Goal: Task Accomplishment & Management: Manage account settings

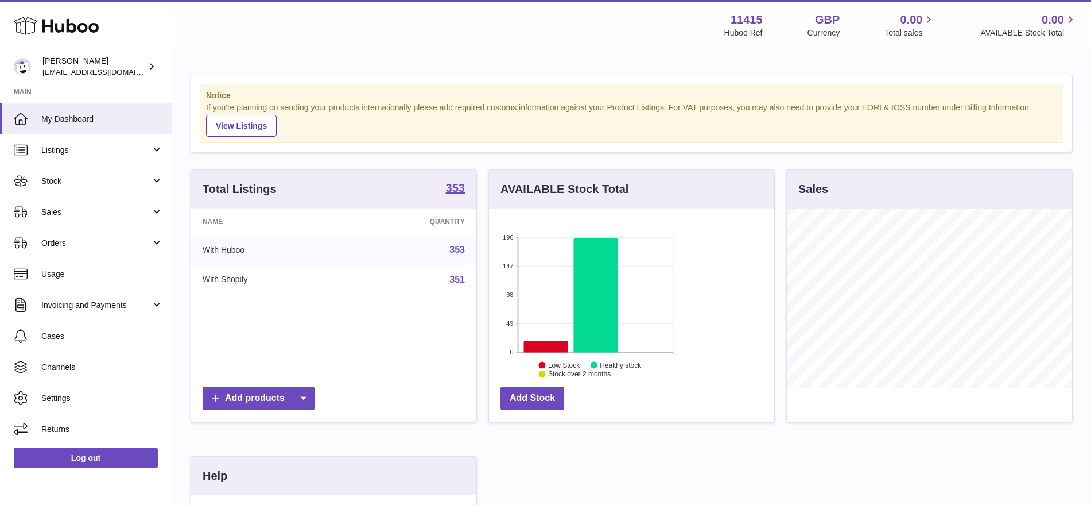
scroll to position [179, 285]
click at [81, 217] on link "Sales" at bounding box center [86, 211] width 172 height 31
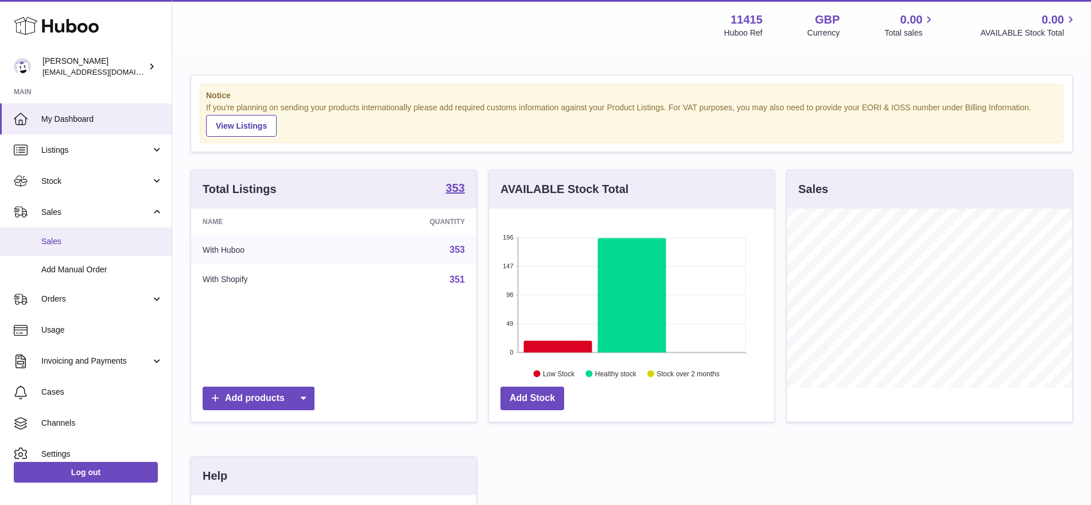
click at [91, 230] on link "Sales" at bounding box center [86, 241] width 172 height 28
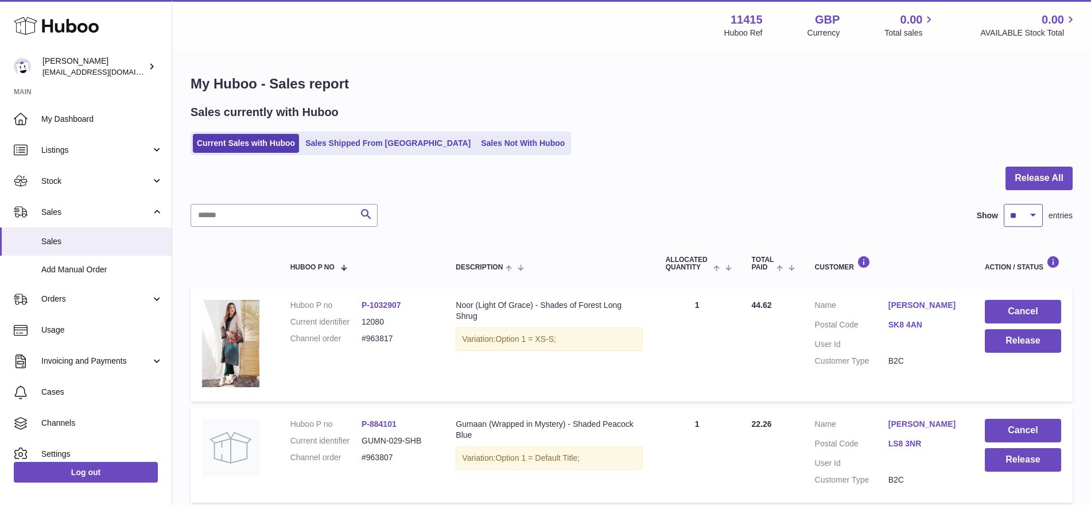
click at [1033, 214] on select "** ** ** ***" at bounding box center [1023, 215] width 39 height 23
select select "***"
click at [1004, 204] on select "** ** ** ***" at bounding box center [1023, 215] width 39 height 23
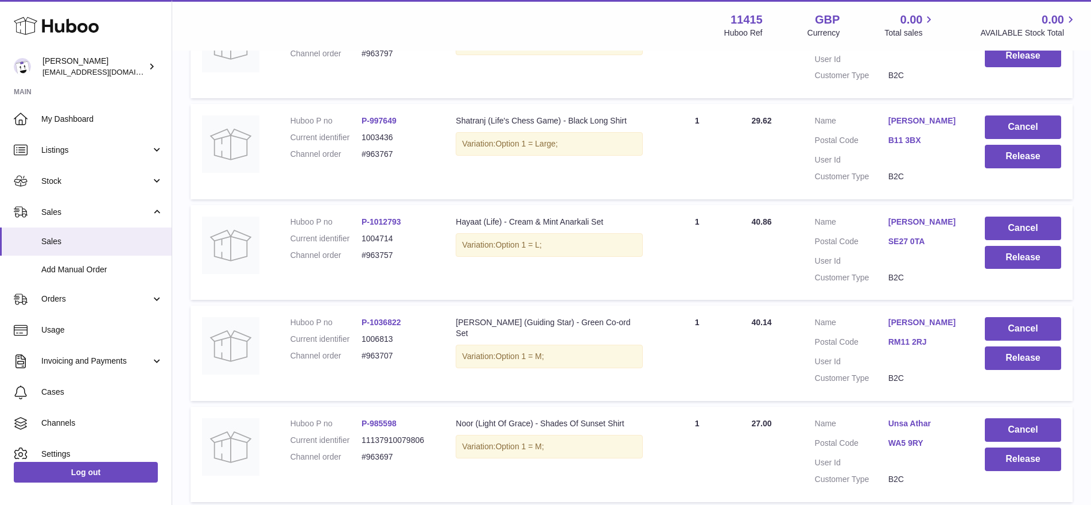
scroll to position [699, 0]
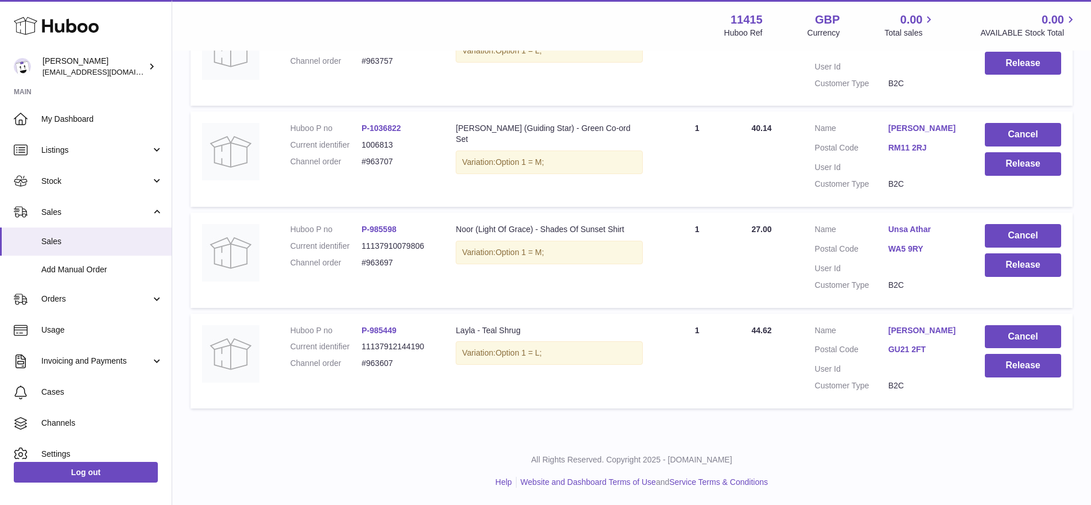
click at [514, 394] on td "Description Layla - Teal Shrug Variation: Option 1 = L;" at bounding box center [549, 360] width 210 height 95
click at [1039, 368] on button "Release" at bounding box center [1023, 366] width 76 height 24
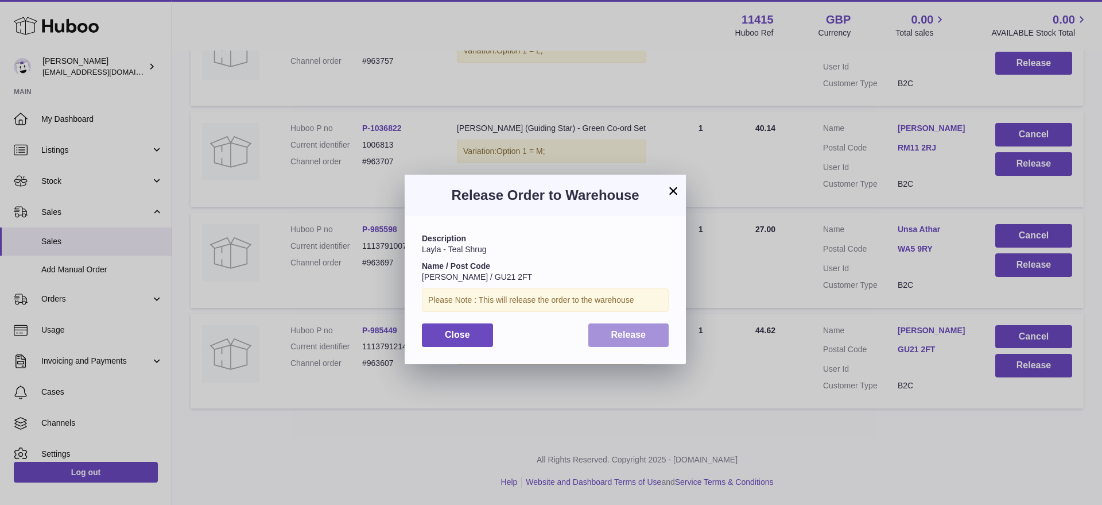
click at [619, 339] on button "Release" at bounding box center [628, 335] width 81 height 24
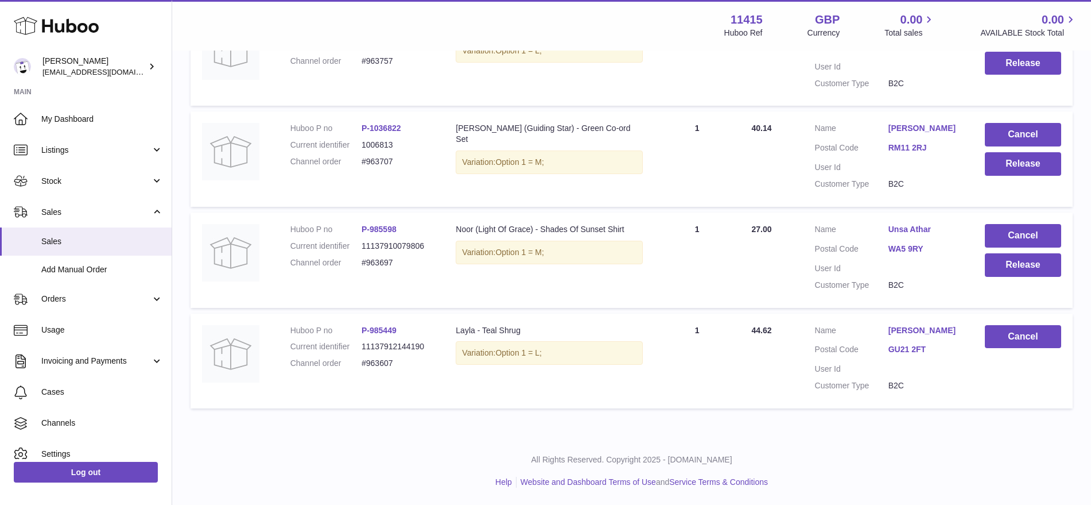
scroll to position [627, 0]
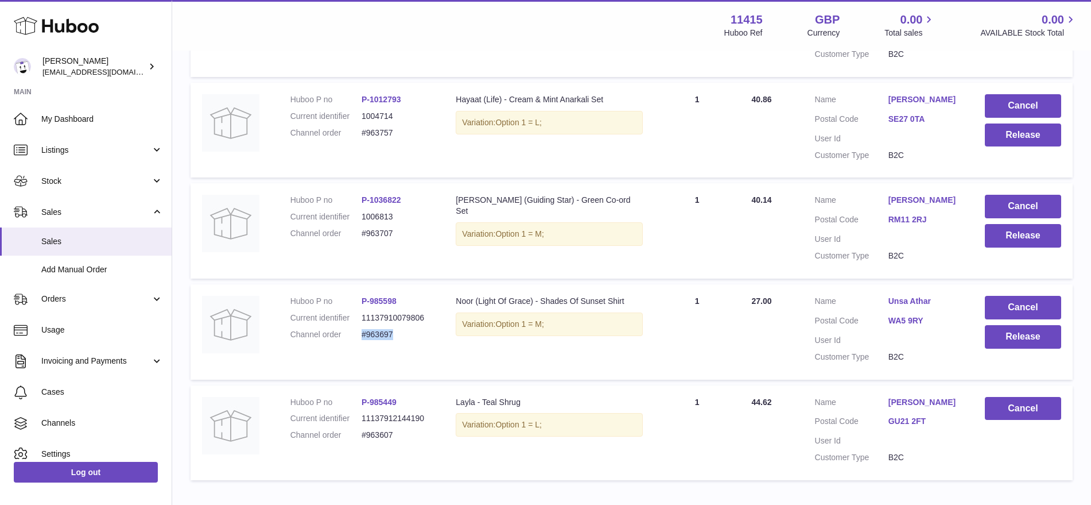
drag, startPoint x: 401, startPoint y: 332, endPoint x: 361, endPoint y: 336, distance: 40.4
click at [362, 336] on dd "#963697" at bounding box center [397, 334] width 71 height 11
copy dd "#963697"
click at [785, 251] on td "Total Paid 40.14" at bounding box center [771, 230] width 63 height 95
click at [990, 233] on button "Release" at bounding box center [1023, 236] width 76 height 24
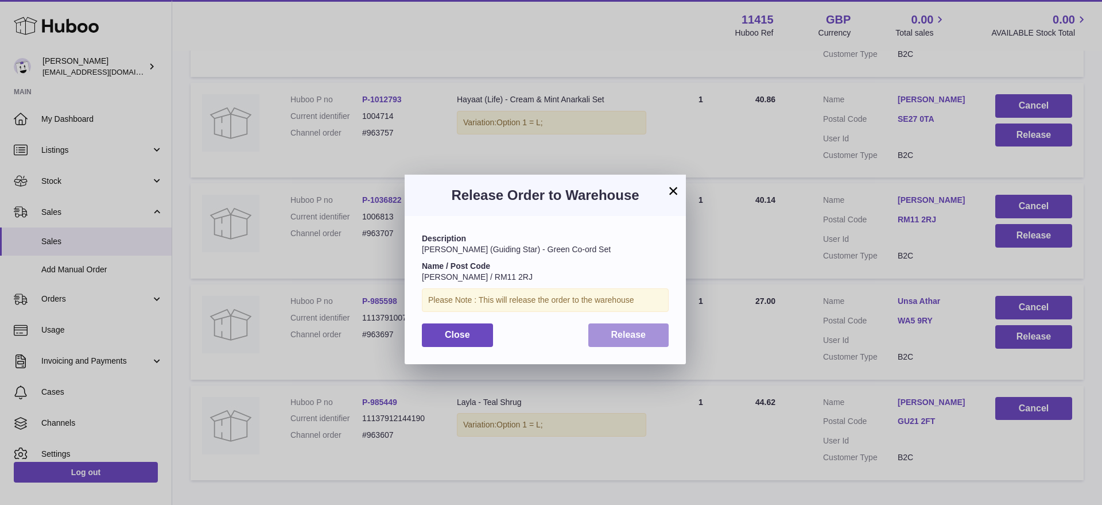
click at [630, 332] on span "Release" at bounding box center [628, 334] width 35 height 10
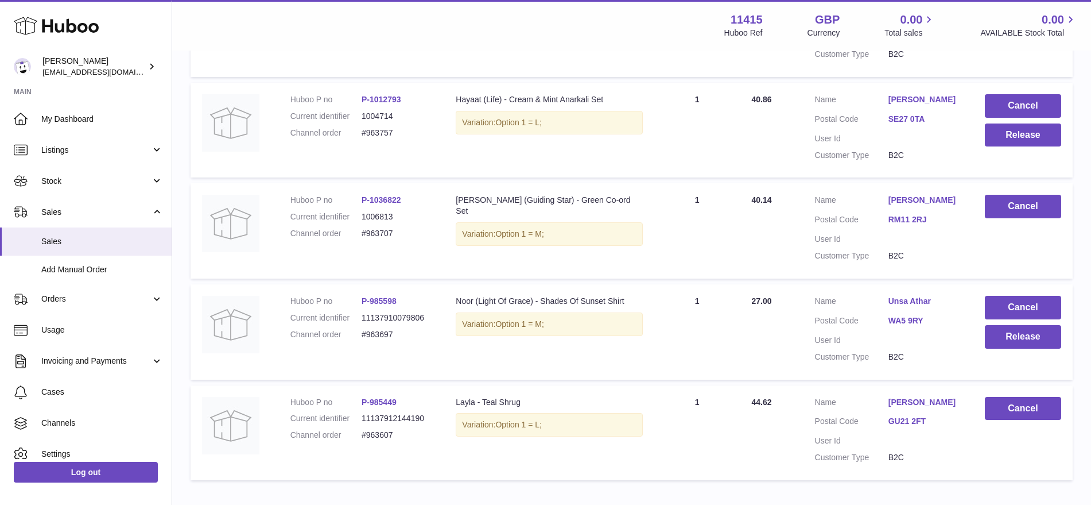
scroll to position [555, 0]
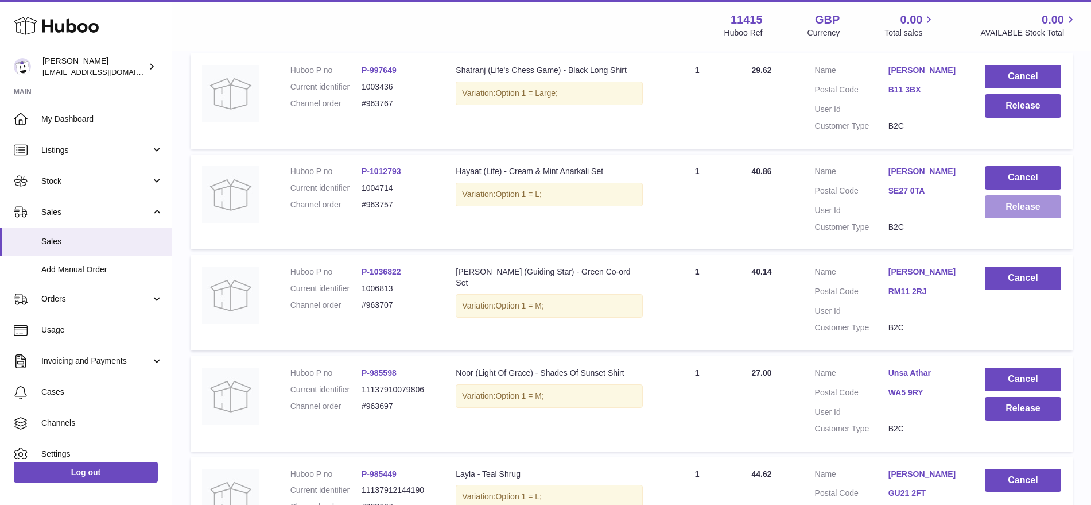
click at [996, 206] on button "Release" at bounding box center [1023, 207] width 76 height 24
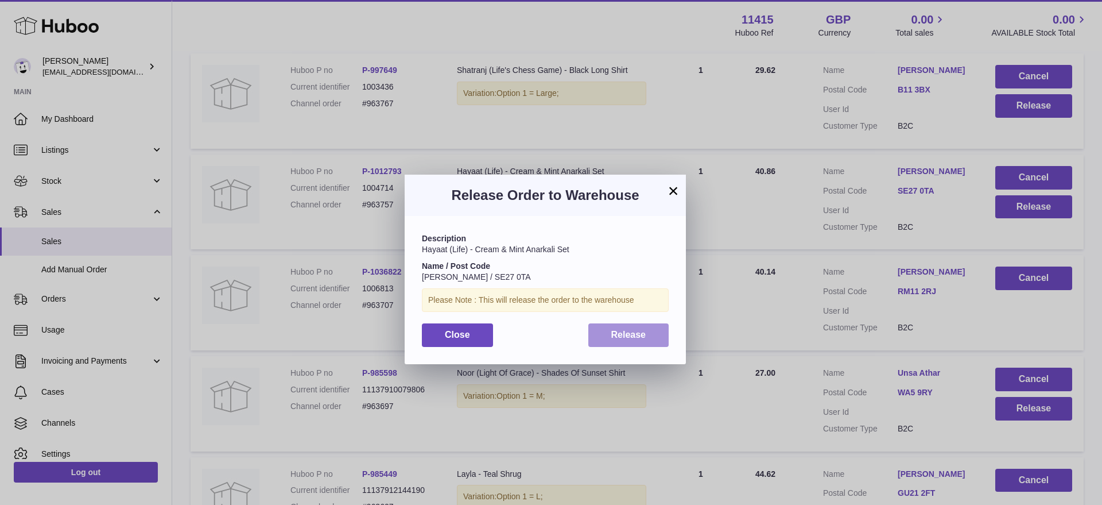
click at [618, 337] on span "Release" at bounding box center [628, 334] width 35 height 10
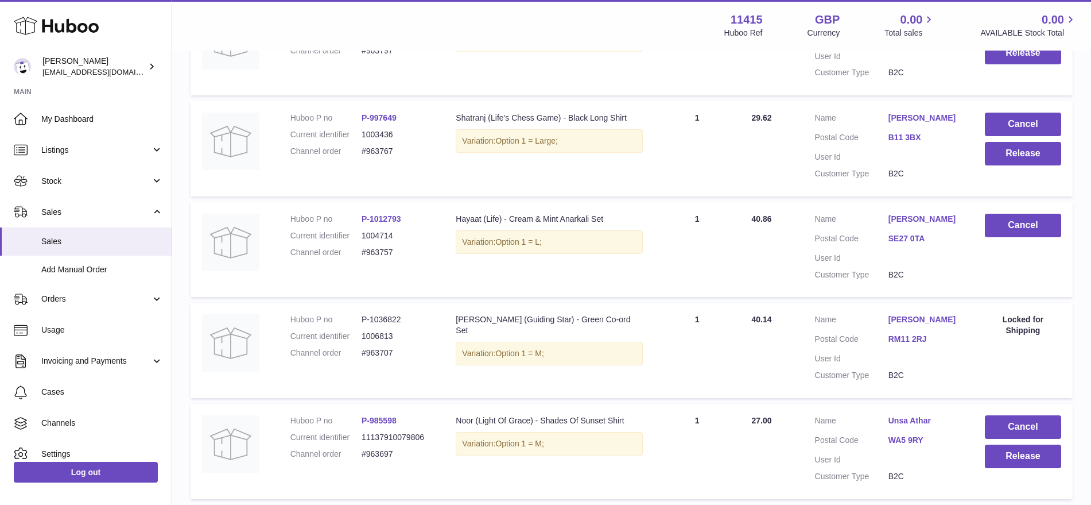
scroll to position [483, 0]
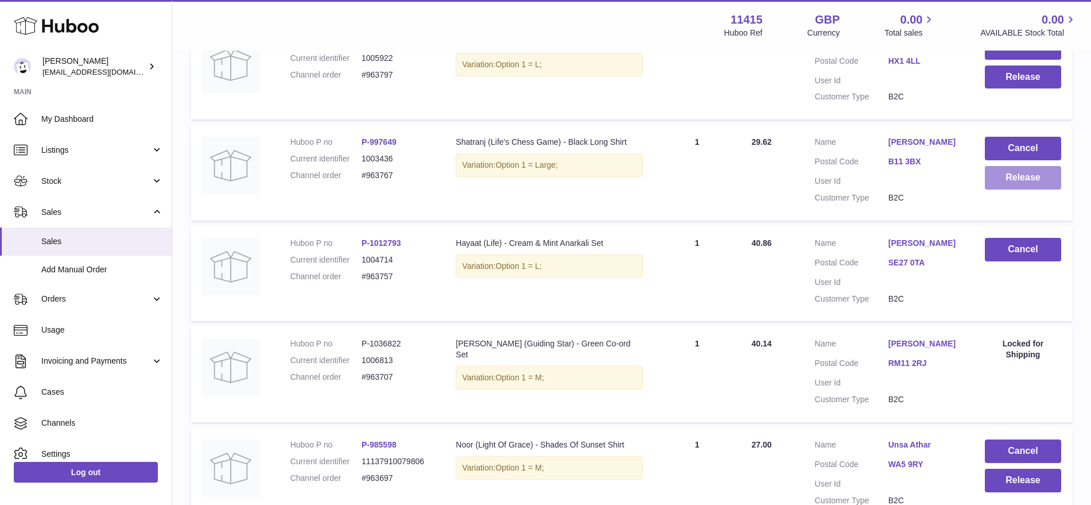
click at [991, 175] on button "Release" at bounding box center [1023, 178] width 76 height 24
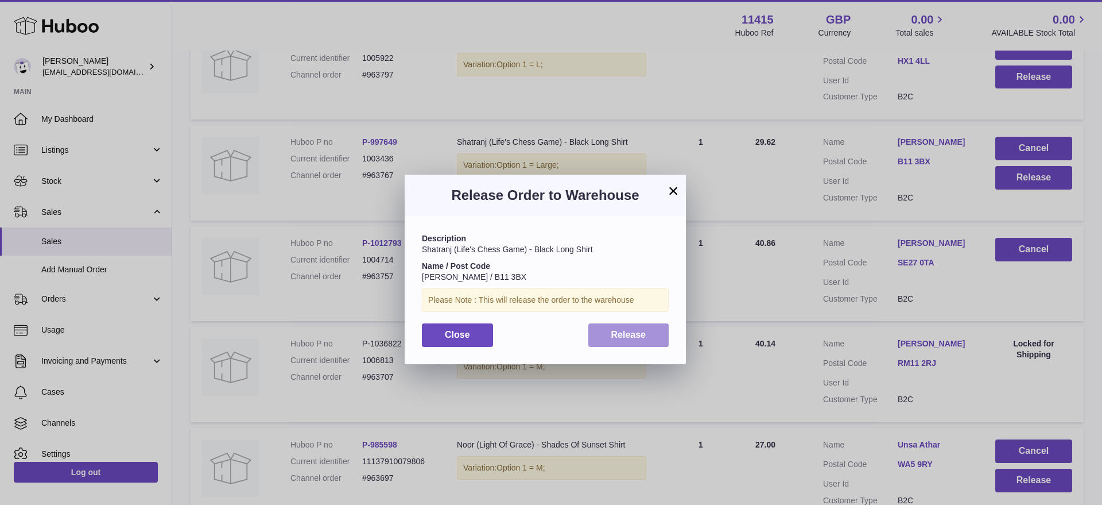
click at [624, 340] on button "Release" at bounding box center [628, 335] width 81 height 24
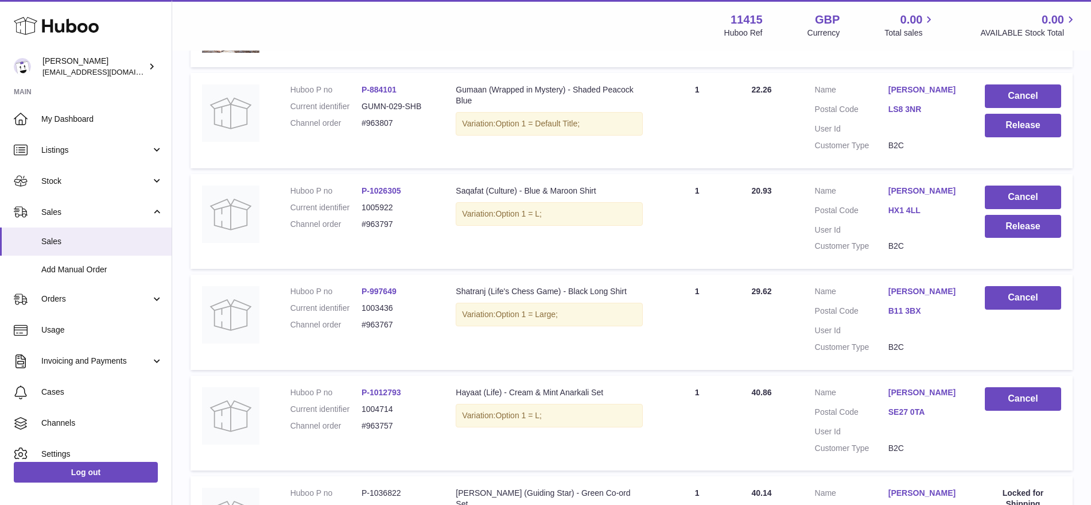
scroll to position [268, 0]
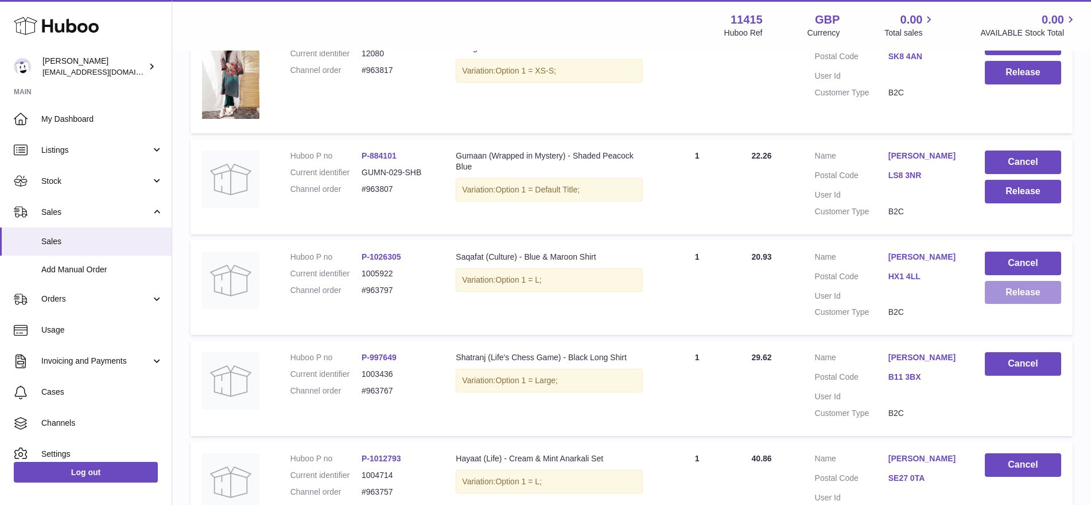
click at [1020, 293] on button "Release" at bounding box center [1023, 293] width 76 height 24
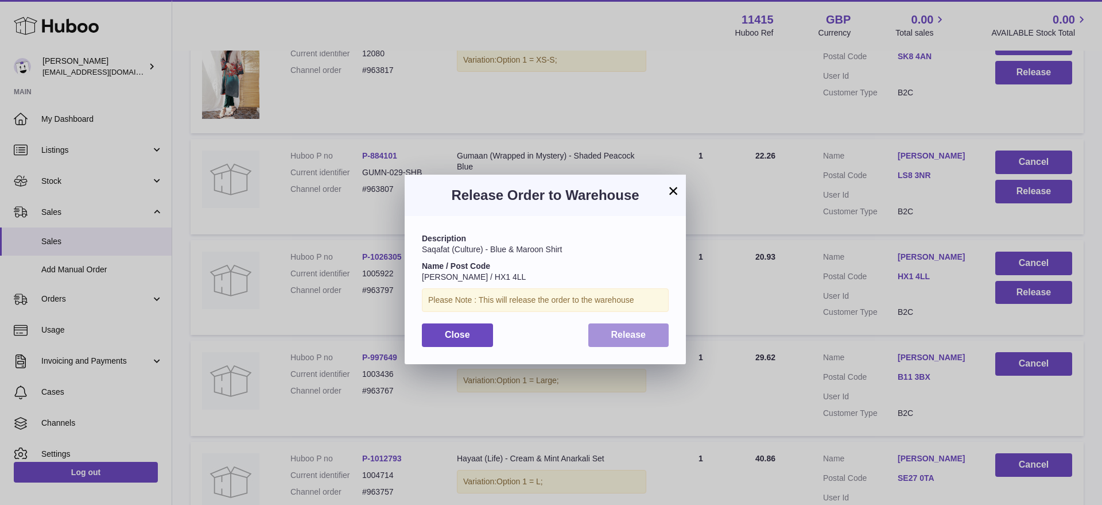
click at [638, 333] on span "Release" at bounding box center [628, 334] width 35 height 10
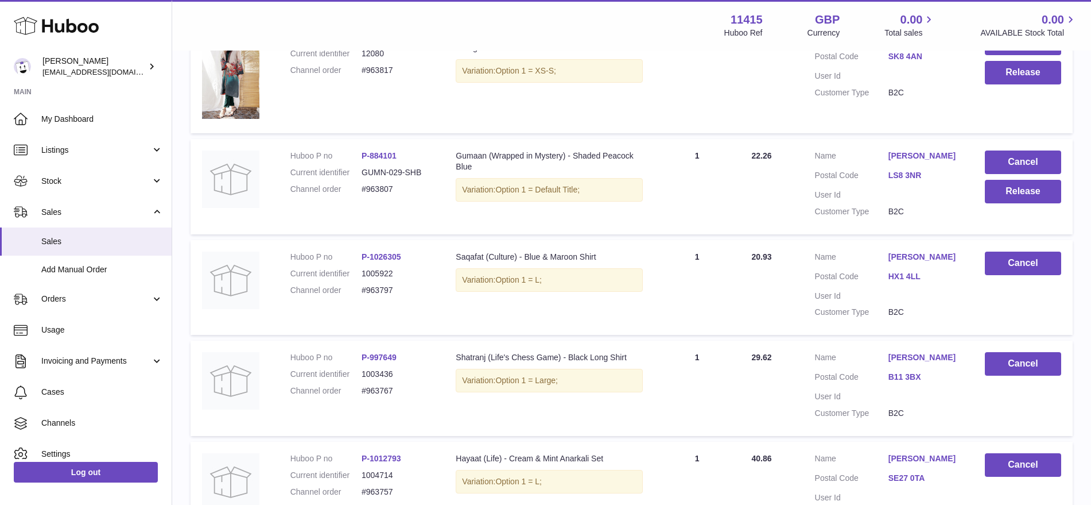
click at [1011, 204] on td "Cancel Release" at bounding box center [1023, 186] width 99 height 95
click at [991, 199] on button "Release" at bounding box center [1023, 192] width 76 height 24
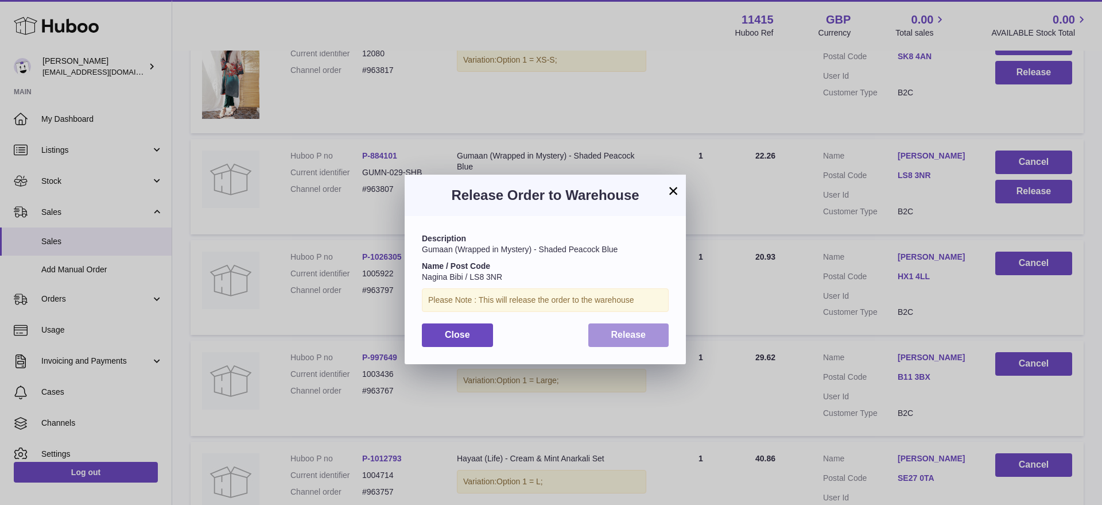
click at [643, 332] on span "Release" at bounding box center [628, 334] width 35 height 10
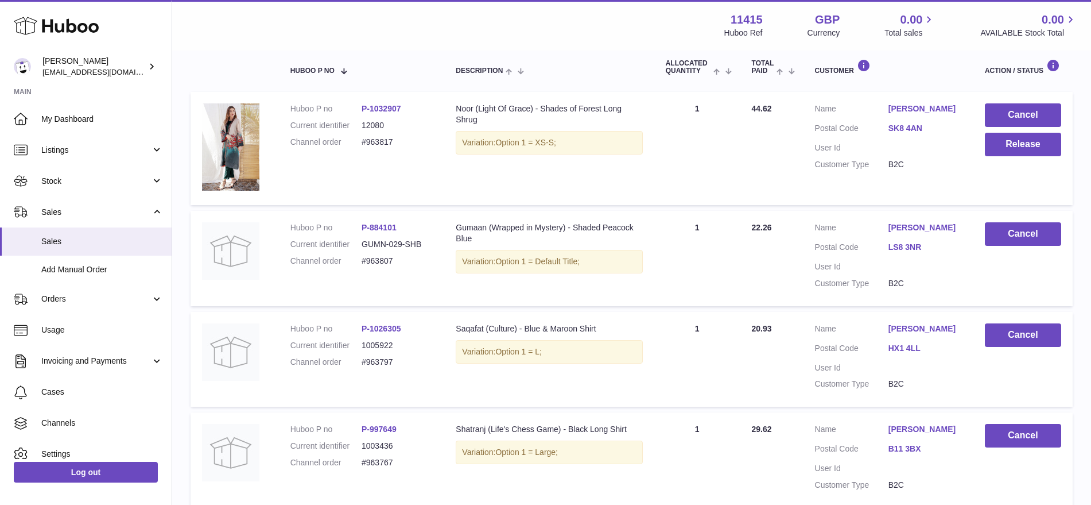
scroll to position [125, 0]
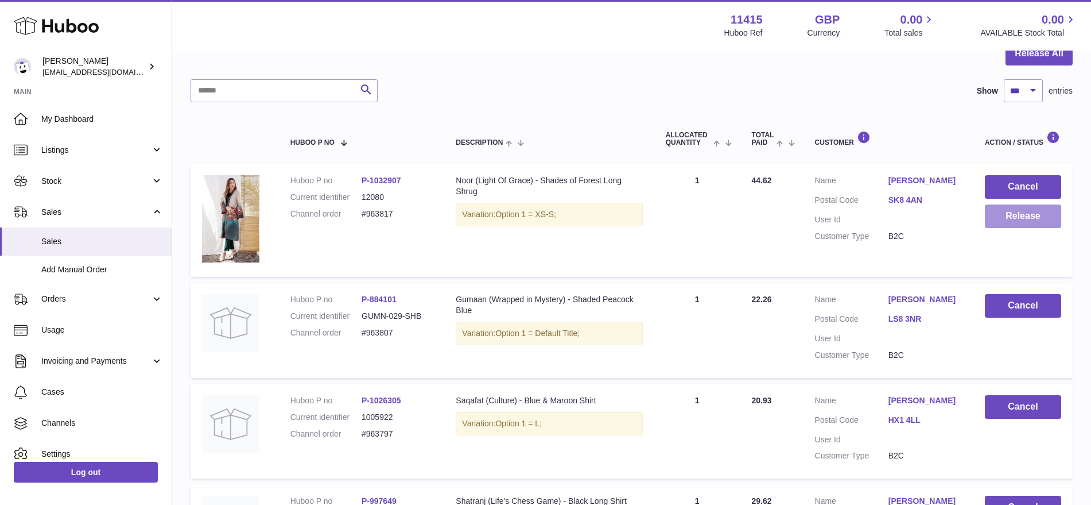
click at [1008, 216] on button "Release" at bounding box center [1023, 216] width 76 height 24
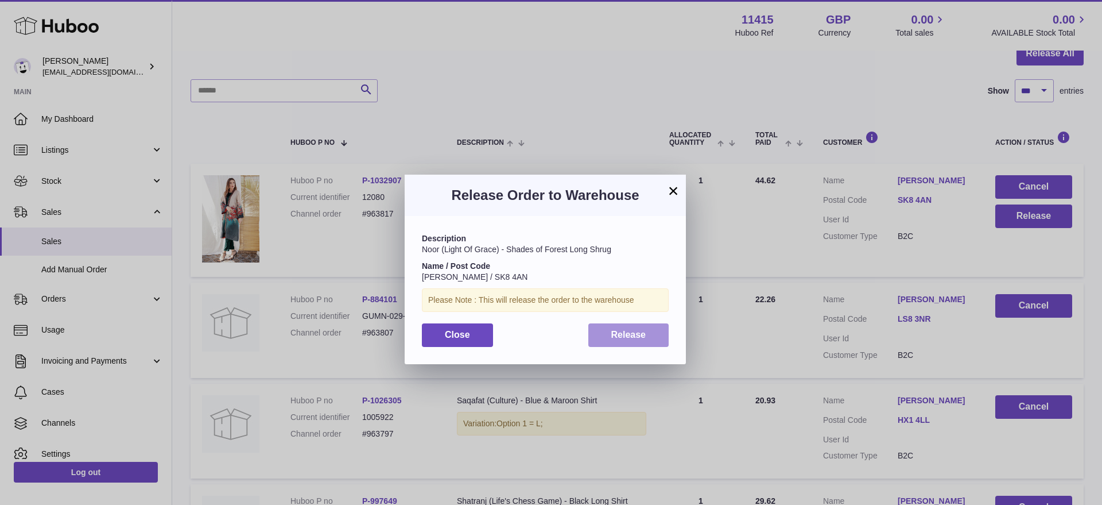
click at [635, 335] on span "Release" at bounding box center [628, 334] width 35 height 10
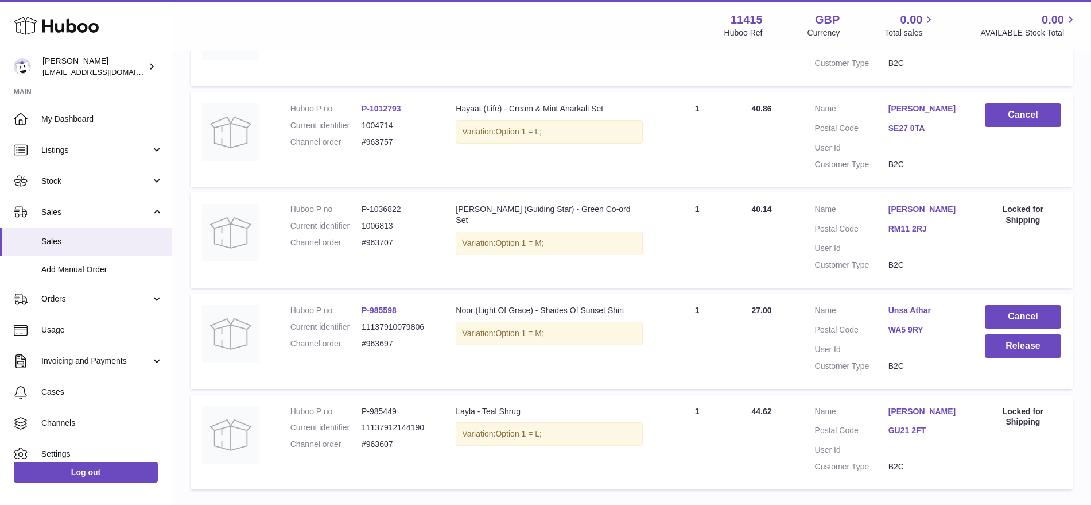
scroll to position [699, 0]
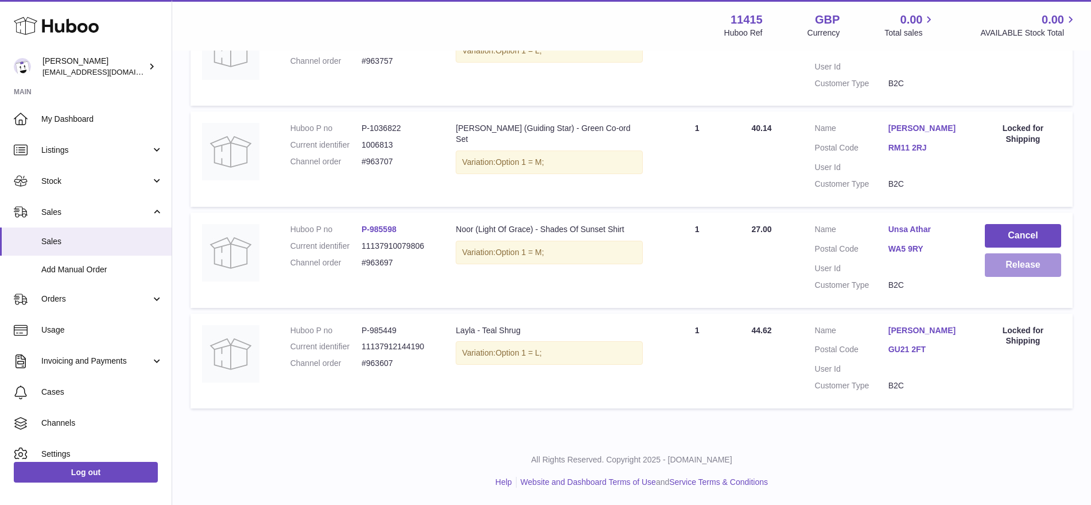
click at [1026, 271] on button "Release" at bounding box center [1023, 265] width 76 height 24
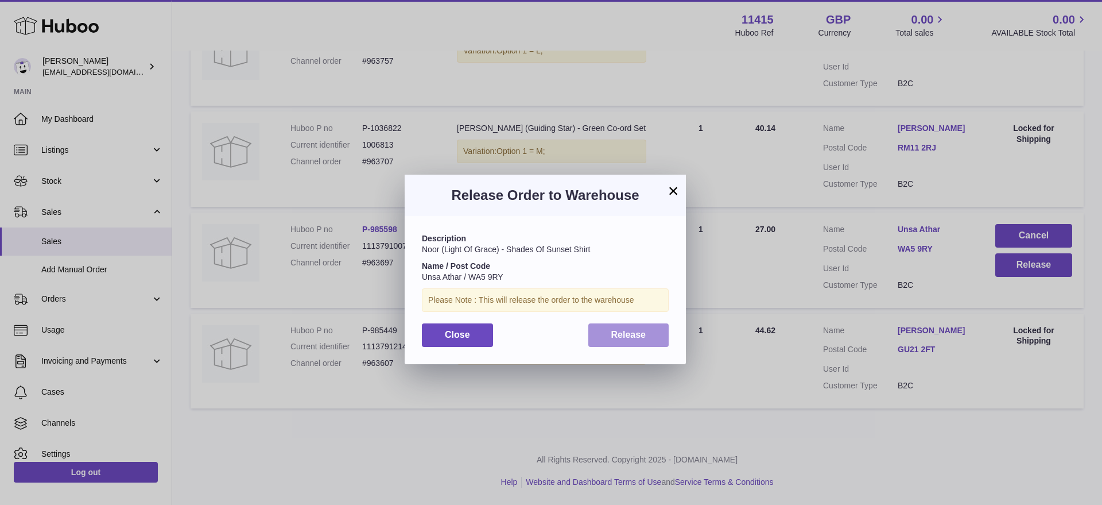
click at [619, 334] on span "Release" at bounding box center [628, 334] width 35 height 10
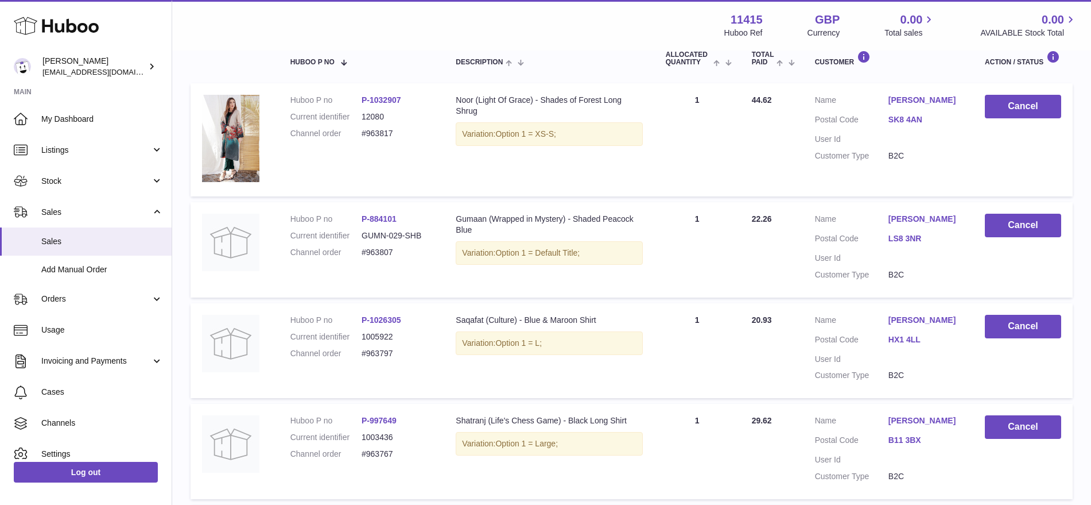
scroll to position [0, 0]
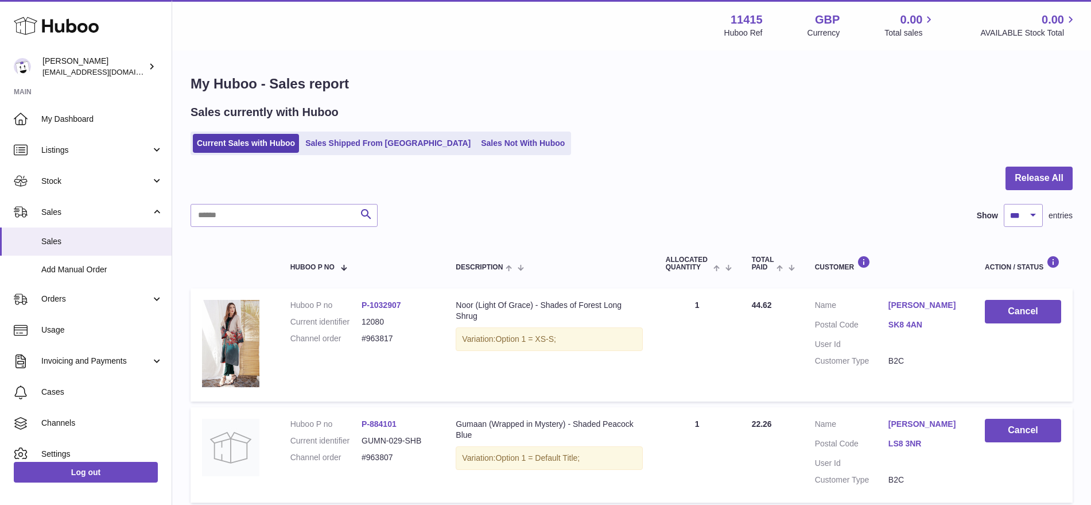
click at [477, 150] on link "Sales Not With Huboo" at bounding box center [523, 143] width 92 height 19
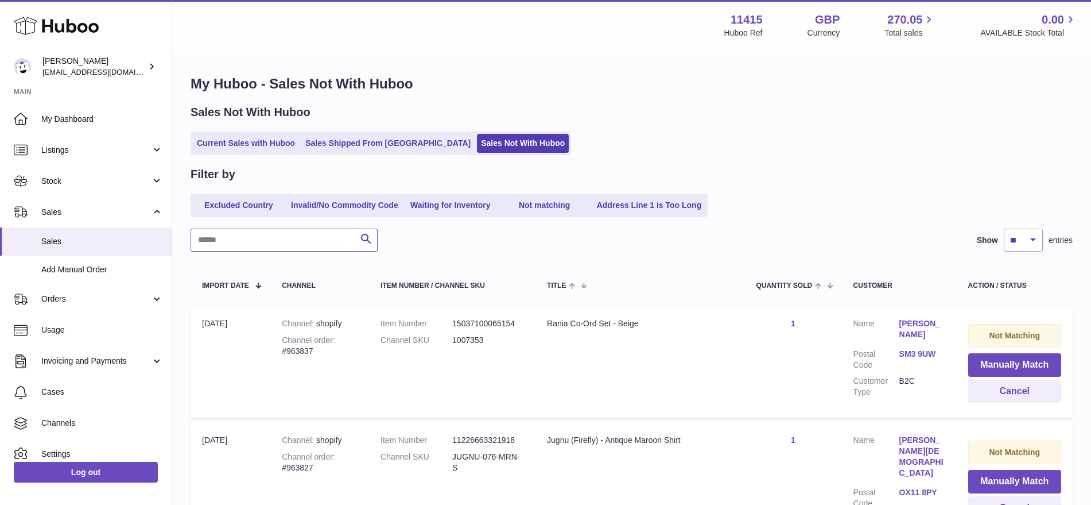
click at [263, 232] on input "text" at bounding box center [284, 239] width 187 height 23
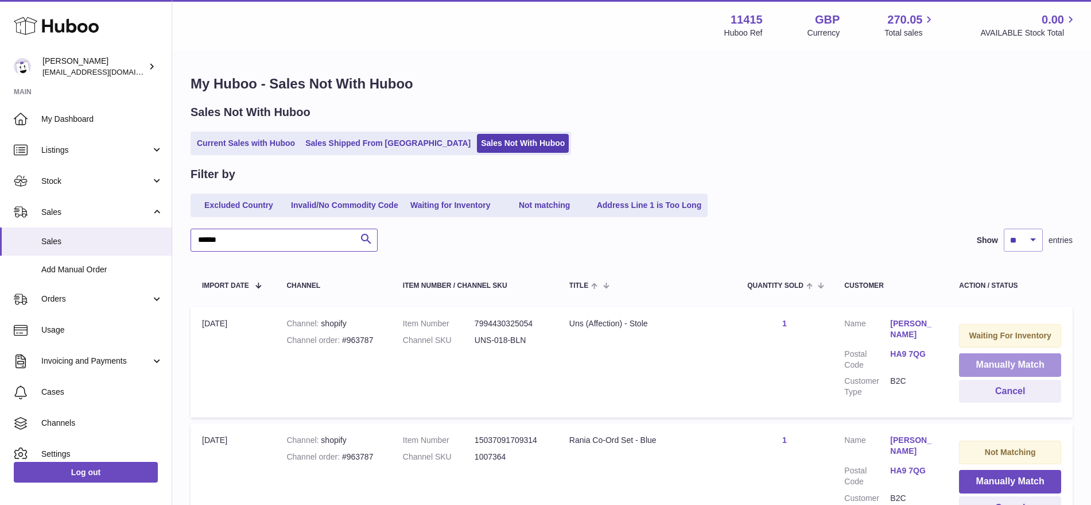
type input "******"
click at [970, 364] on button "Manually Match" at bounding box center [1010, 365] width 102 height 24
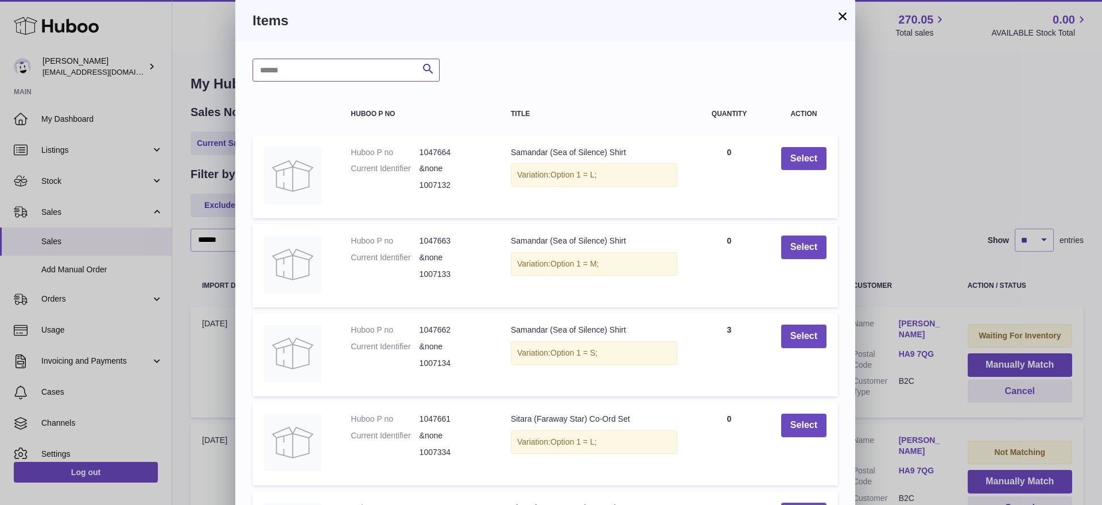
click at [289, 68] on input "text" at bounding box center [346, 70] width 187 height 23
type input "***"
click at [423, 70] on icon "submit" at bounding box center [428, 69] width 14 height 14
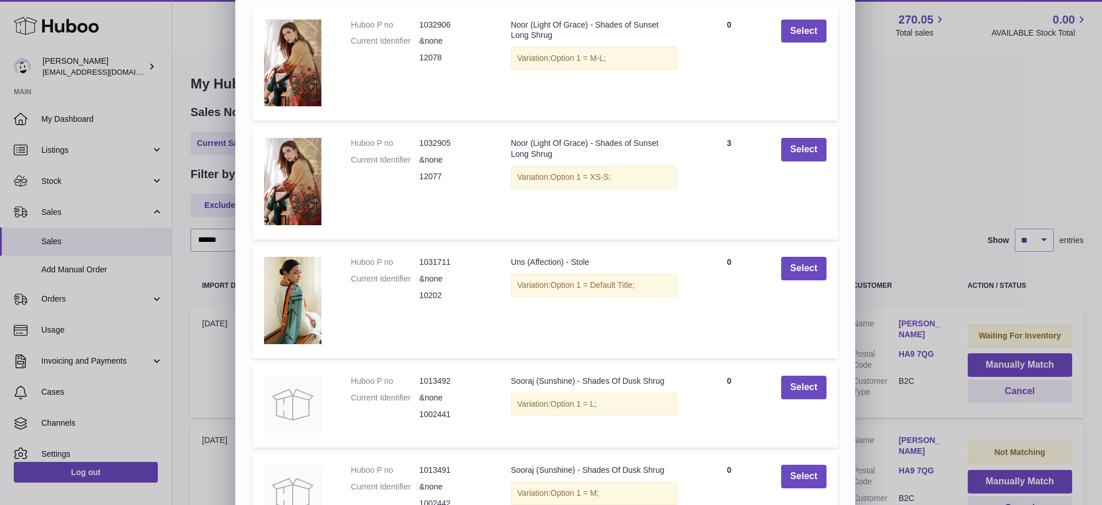
scroll to position [239, 0]
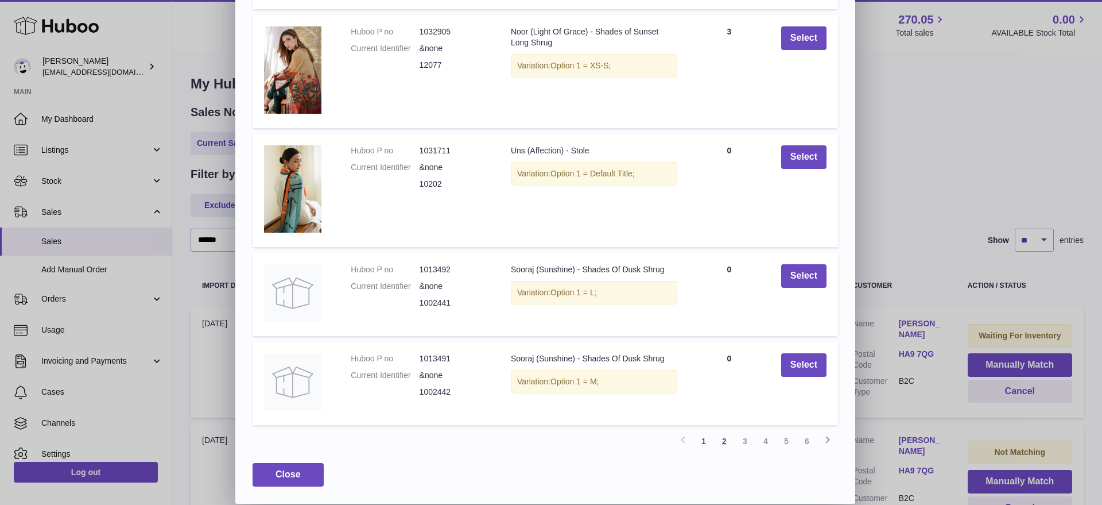
click at [725, 441] on link "2" at bounding box center [724, 441] width 21 height 21
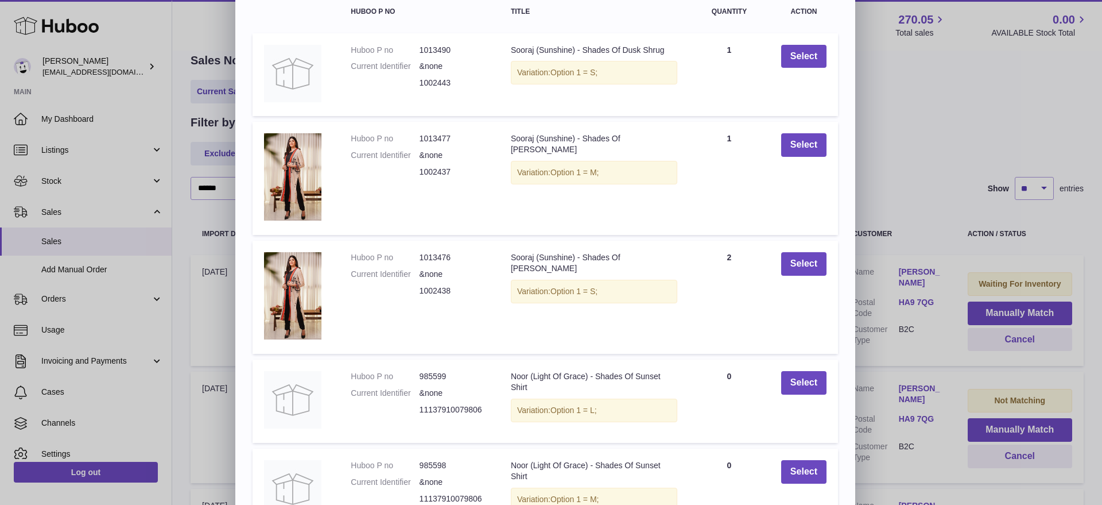
scroll to position [209, 0]
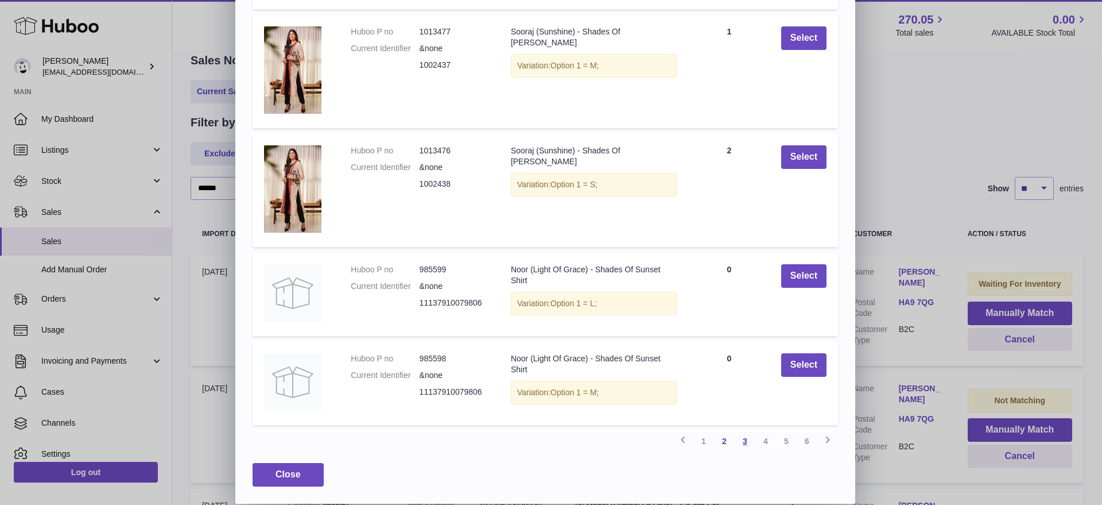
click at [740, 440] on link "3" at bounding box center [745, 441] width 21 height 21
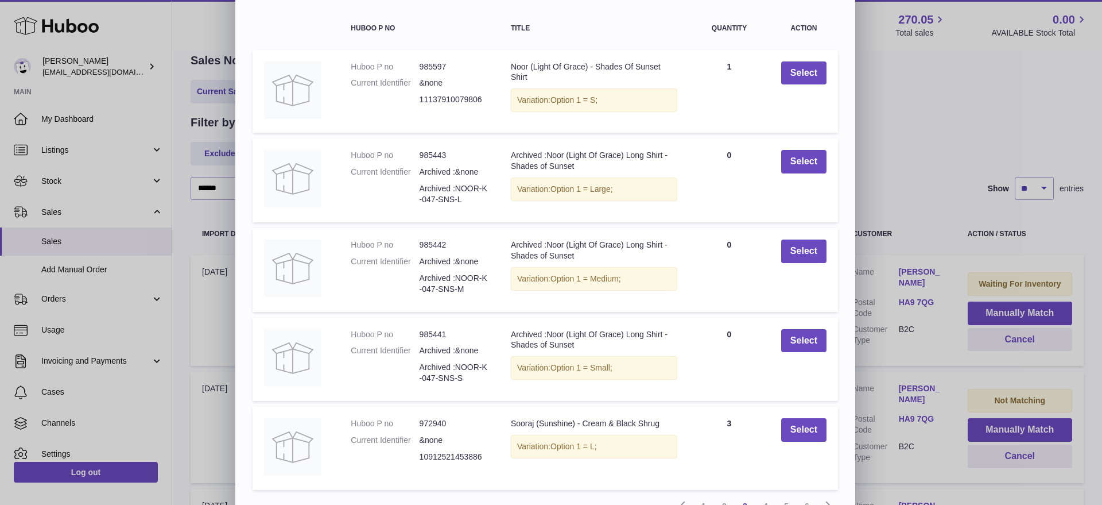
scroll to position [150, 0]
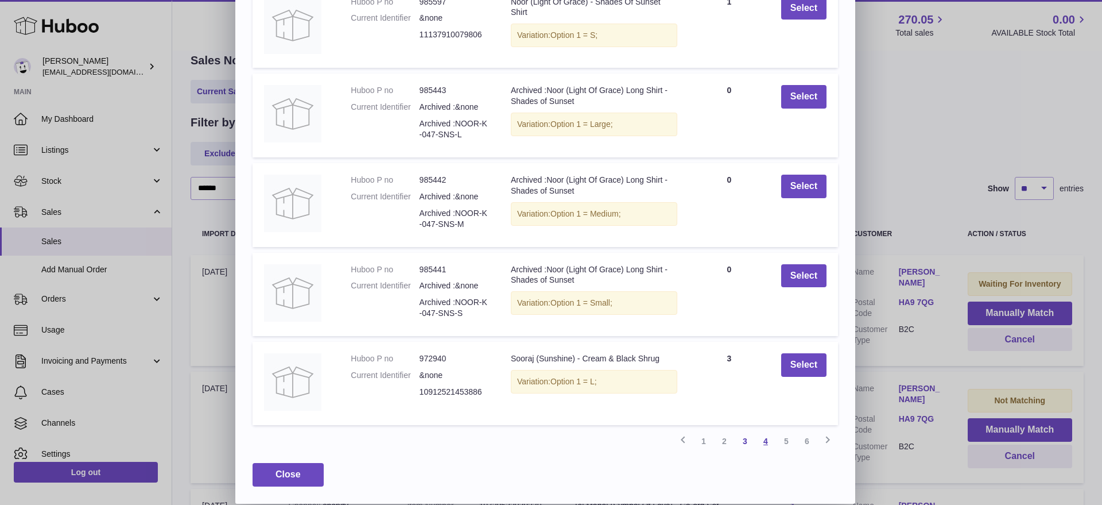
click at [770, 442] on link "4" at bounding box center [765, 441] width 21 height 21
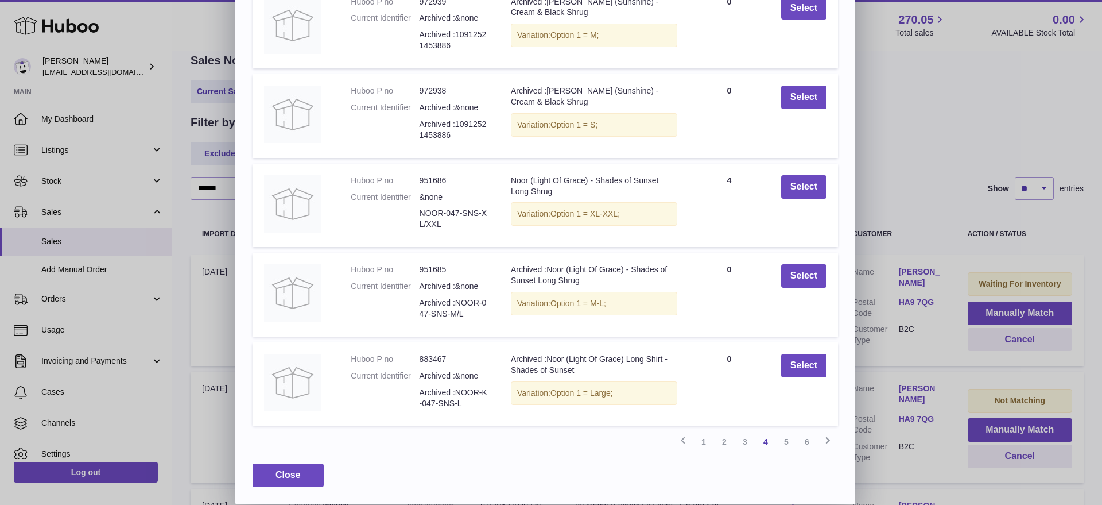
scroll to position [151, 0]
click at [787, 438] on link "5" at bounding box center [786, 441] width 21 height 21
click at [804, 443] on link "6" at bounding box center [807, 441] width 21 height 21
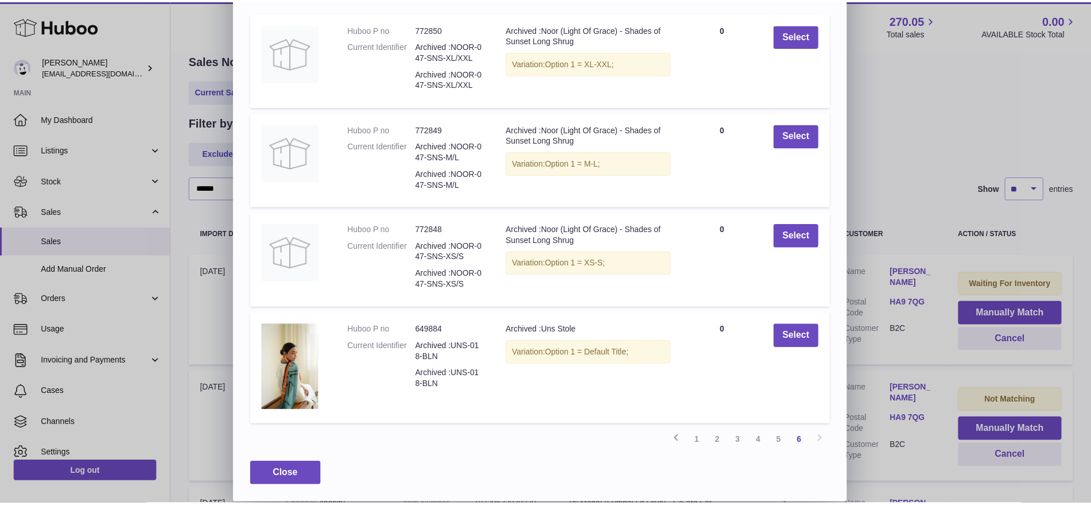
scroll to position [51, 0]
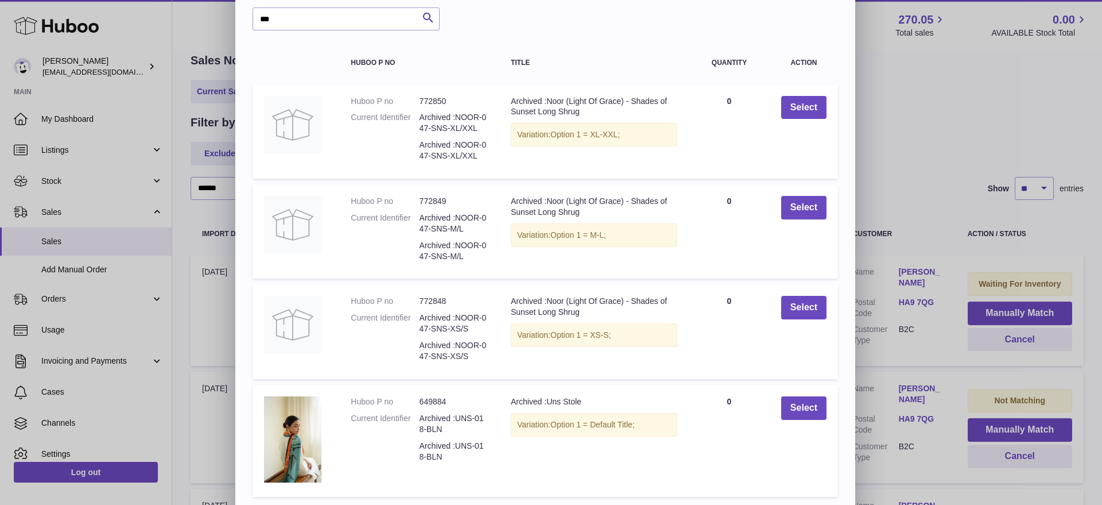
click at [893, 114] on div "× Items *** Search Huboo P no Title Quantity Action Huboo P no 772850 Current I…" at bounding box center [551, 262] width 1102 height 626
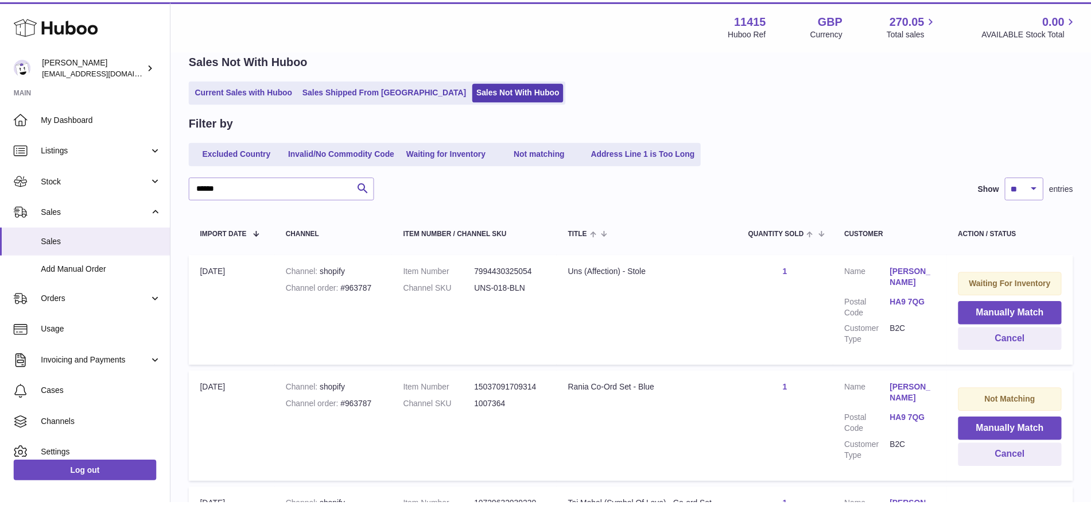
scroll to position [0, 0]
